Goal: Information Seeking & Learning: Learn about a topic

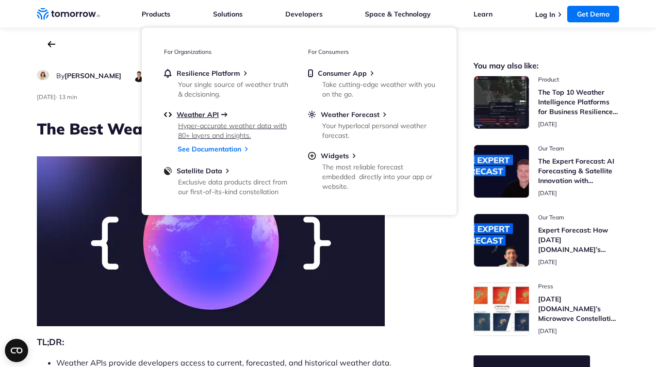
click at [203, 117] on span "Weather API" at bounding box center [198, 114] width 42 height 9
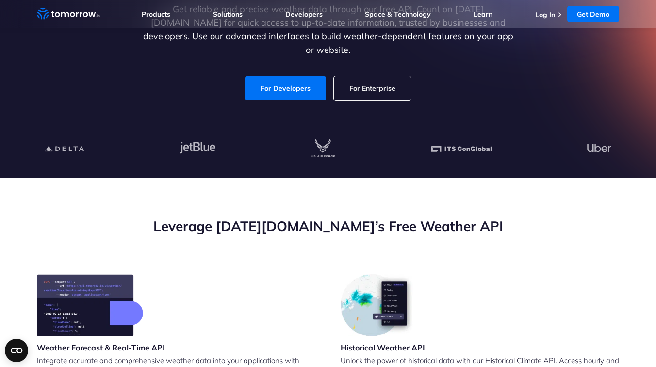
scroll to position [123, 0]
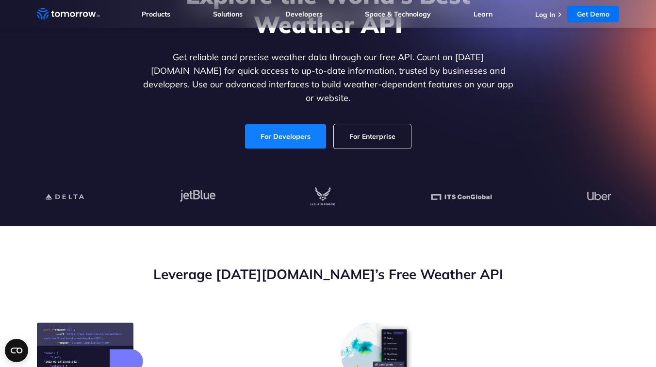
click at [287, 129] on link "For Developers" at bounding box center [285, 136] width 81 height 24
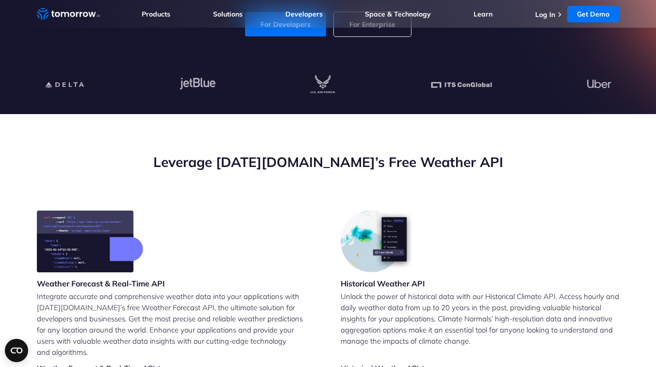
scroll to position [103, 0]
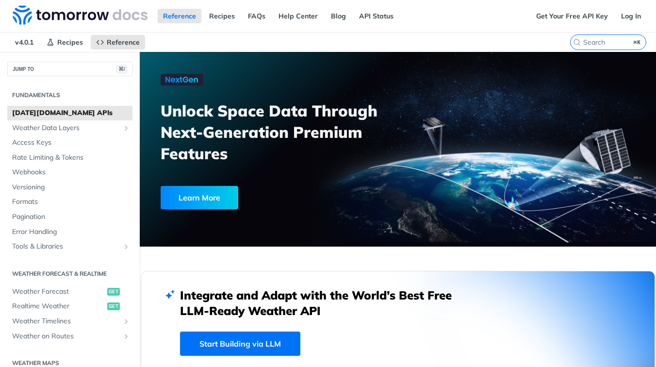
drag, startPoint x: 331, startPoint y: 159, endPoint x: 177, endPoint y: -47, distance: 256.8
click at [177, 0] on html "Jump to Content Reference Recipes FAQs Help Center Blog API Status Recipes Refe…" at bounding box center [328, 183] width 656 height 367
click at [432, 41] on nav "v4.0.1 Recipes Reference" at bounding box center [285, 42] width 570 height 19
